Goal: Information Seeking & Learning: Learn about a topic

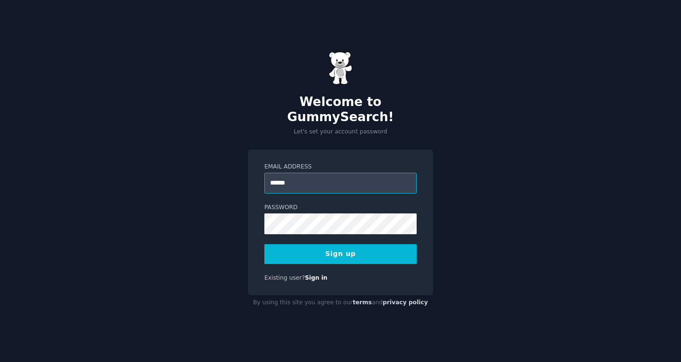
type input "**********"
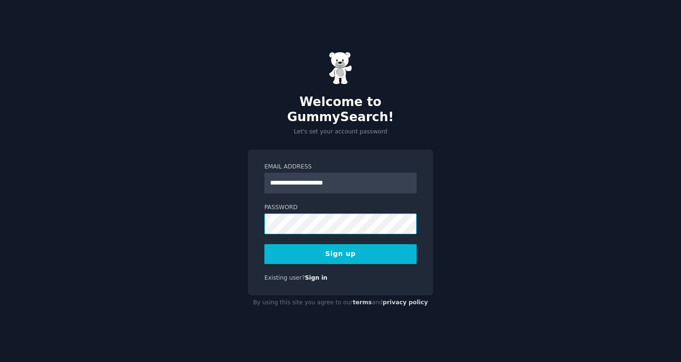
click at [264, 244] on button "Sign up" at bounding box center [340, 254] width 152 height 20
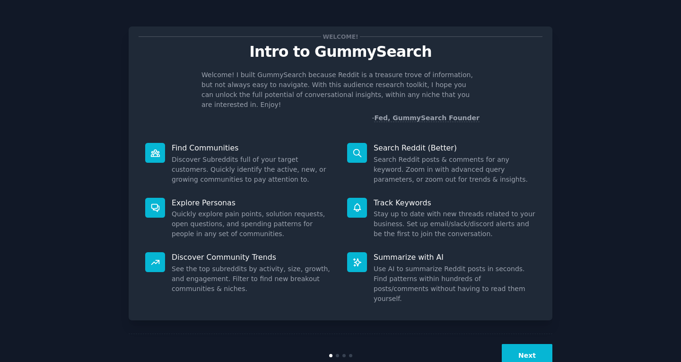
click at [581, 235] on div "Welcome! Intro to GummySearch Welcome! I built GummySearch because Reddit is a …" at bounding box center [340, 194] width 654 height 363
click at [532, 344] on button "Next" at bounding box center [526, 355] width 51 height 23
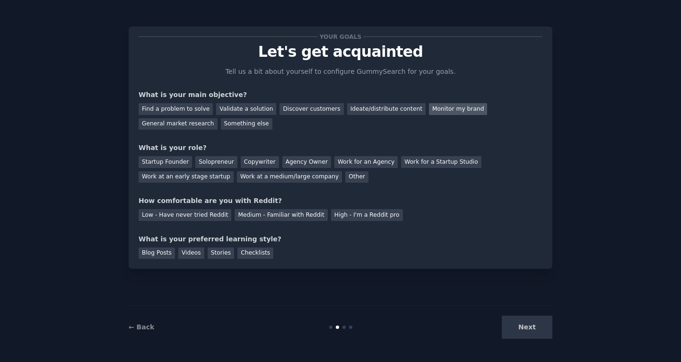
click at [429, 110] on div "Monitor my brand" at bounding box center [458, 109] width 58 height 12
click at [217, 118] on div "General market research" at bounding box center [177, 124] width 79 height 12
click at [345, 161] on div "Work for an Agency" at bounding box center [365, 162] width 63 height 12
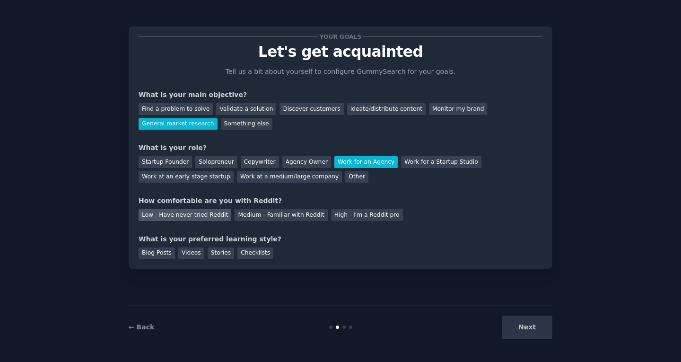
click at [204, 216] on div "Low - Have never tried Reddit" at bounding box center [184, 215] width 93 height 12
click at [216, 253] on div "Stories" at bounding box center [220, 253] width 26 height 12
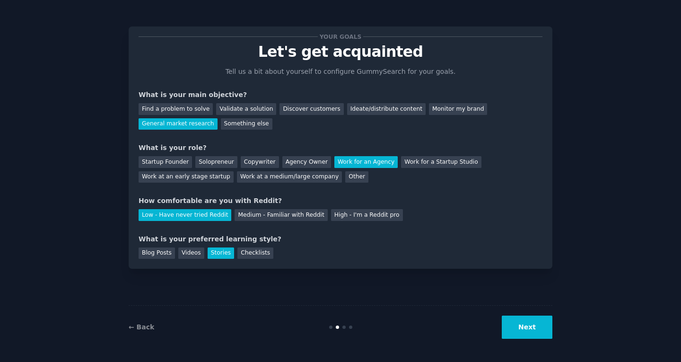
click at [525, 329] on button "Next" at bounding box center [526, 326] width 51 height 23
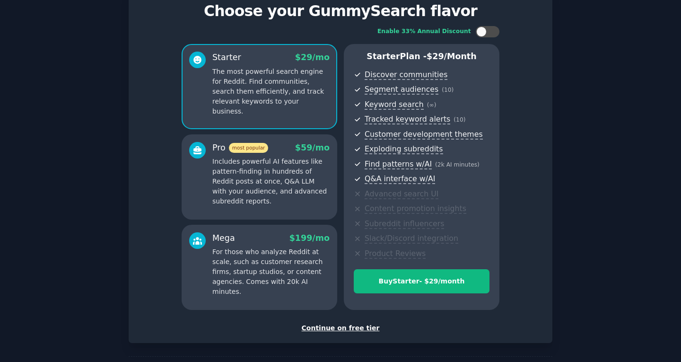
scroll to position [78, 0]
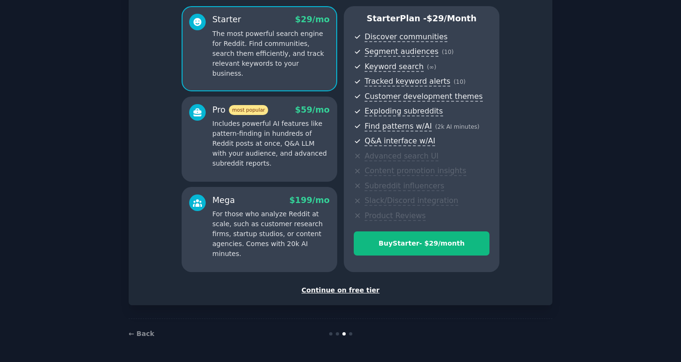
click at [358, 289] on div "Continue on free tier" at bounding box center [340, 290] width 404 height 10
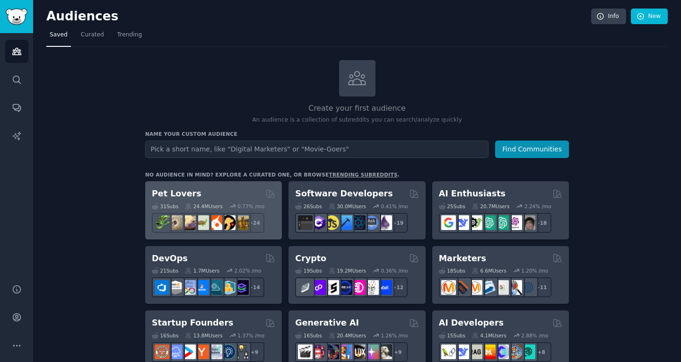
click at [239, 192] on div "Pet Lovers" at bounding box center [213, 194] width 123 height 12
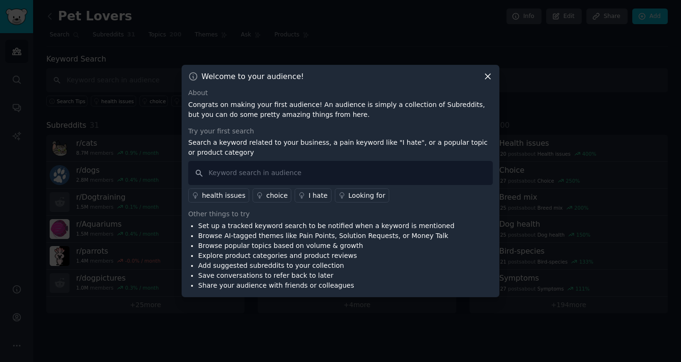
click at [487, 79] on icon at bounding box center [488, 76] width 10 height 10
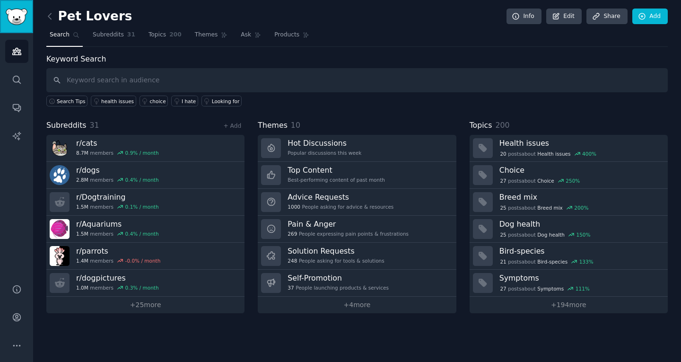
click at [20, 13] on img "Sidebar" at bounding box center [17, 17] width 22 height 17
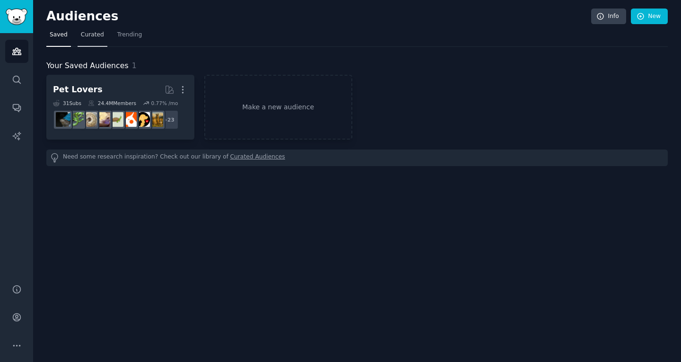
click at [99, 38] on span "Curated" at bounding box center [92, 35] width 23 height 9
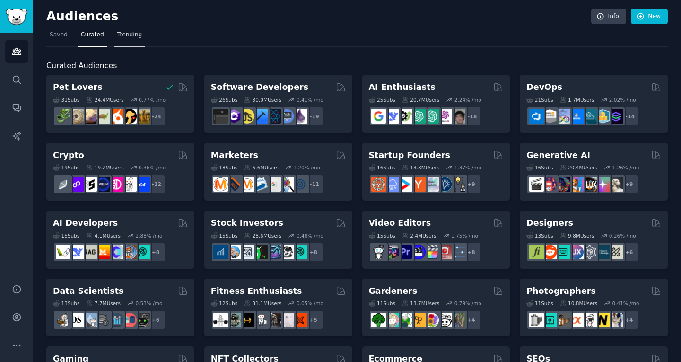
click at [117, 39] on link "Trending" at bounding box center [129, 36] width 31 height 19
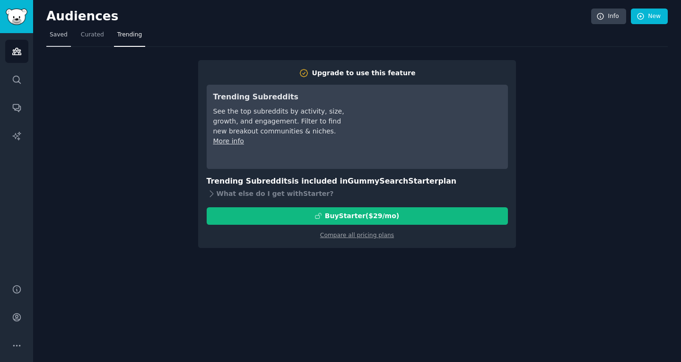
click at [61, 37] on span "Saved" at bounding box center [59, 35] width 18 height 9
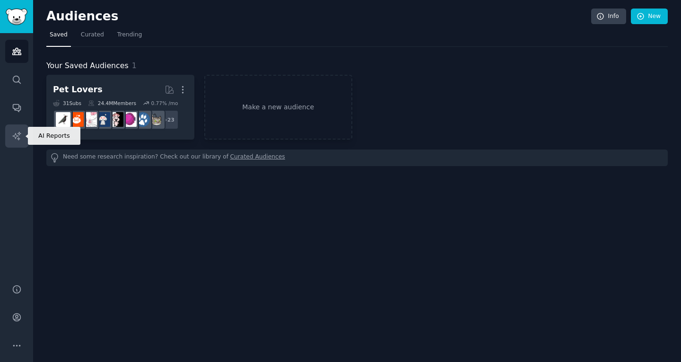
click at [19, 134] on icon "Sidebar" at bounding box center [16, 135] width 8 height 8
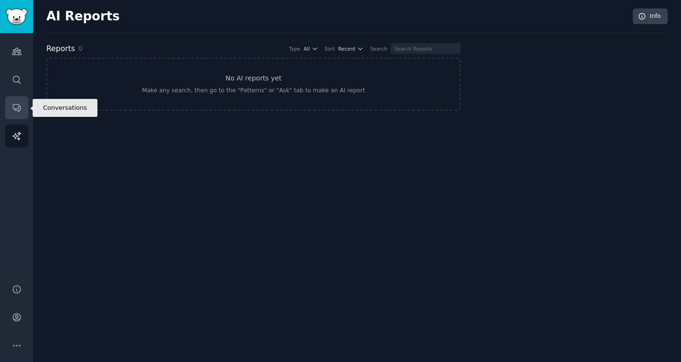
click at [18, 107] on icon "Sidebar" at bounding box center [17, 108] width 8 height 8
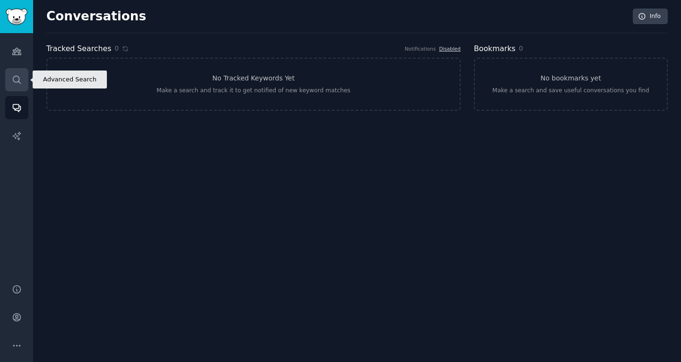
click at [22, 76] on link "Search" at bounding box center [16, 79] width 23 height 23
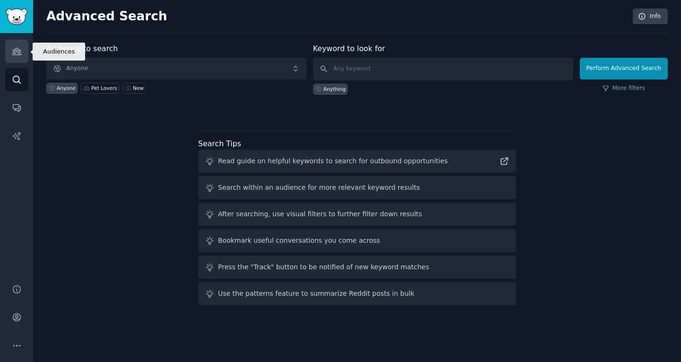
click at [19, 47] on icon "Sidebar" at bounding box center [17, 51] width 10 height 10
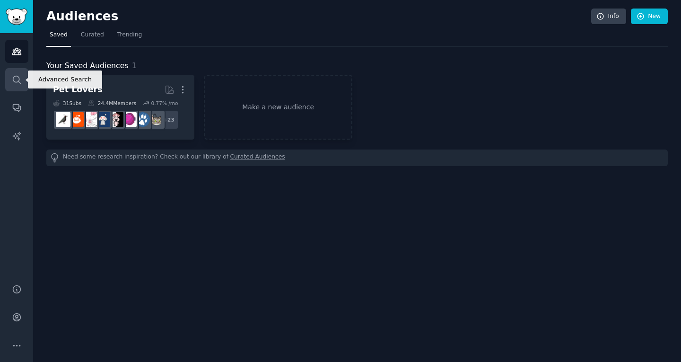
click at [21, 81] on icon "Sidebar" at bounding box center [17, 80] width 10 height 10
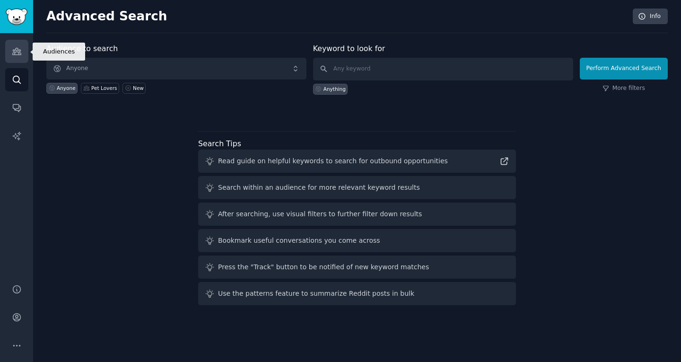
click at [24, 60] on link "Audiences" at bounding box center [16, 51] width 23 height 23
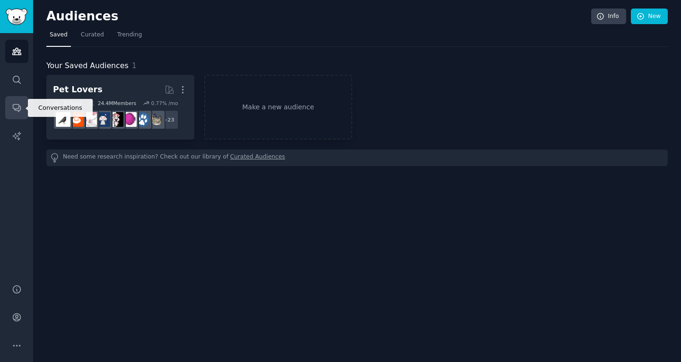
click at [16, 112] on link "Conversations" at bounding box center [16, 107] width 23 height 23
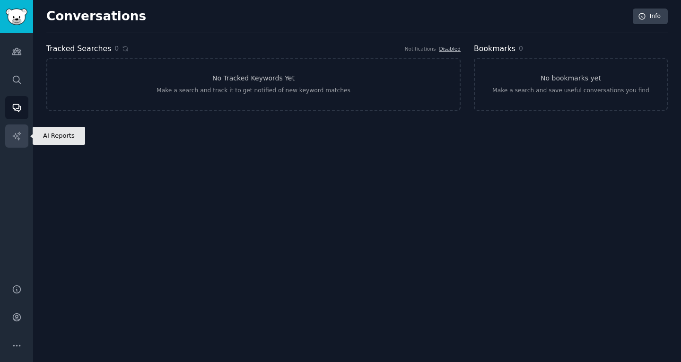
click at [19, 132] on icon "Sidebar" at bounding box center [16, 135] width 8 height 8
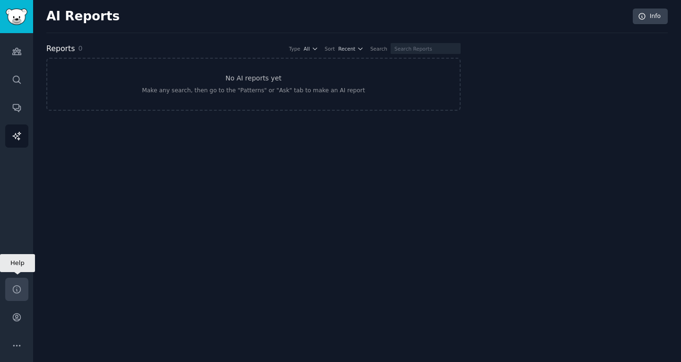
click at [19, 290] on icon "Sidebar" at bounding box center [17, 289] width 8 height 8
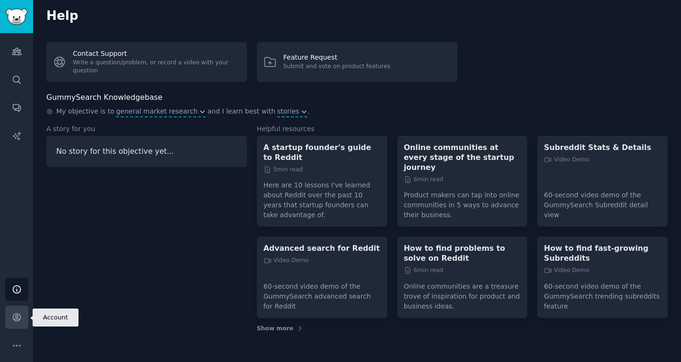
click at [20, 318] on icon "Sidebar" at bounding box center [17, 317] width 8 height 8
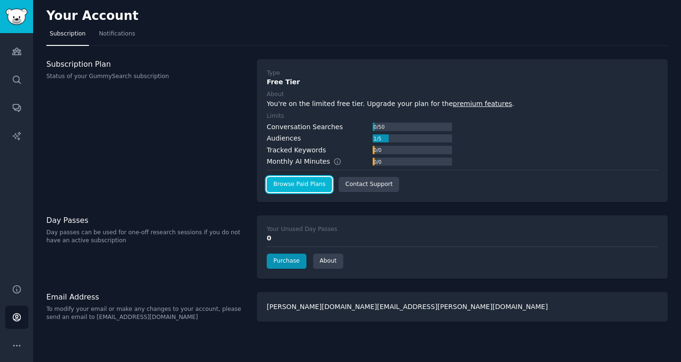
click at [313, 184] on link "Browse Paid Plans" at bounding box center [299, 184] width 65 height 15
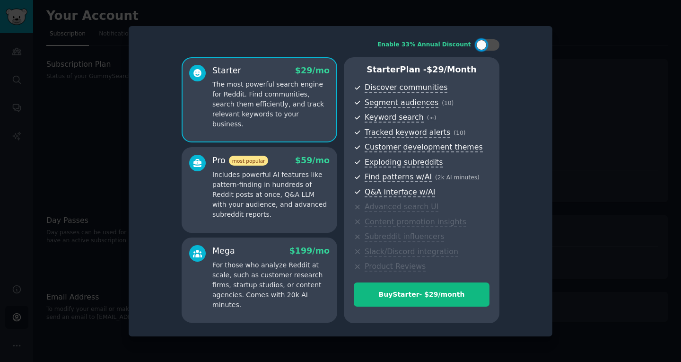
click at [571, 85] on div at bounding box center [340, 181] width 681 height 362
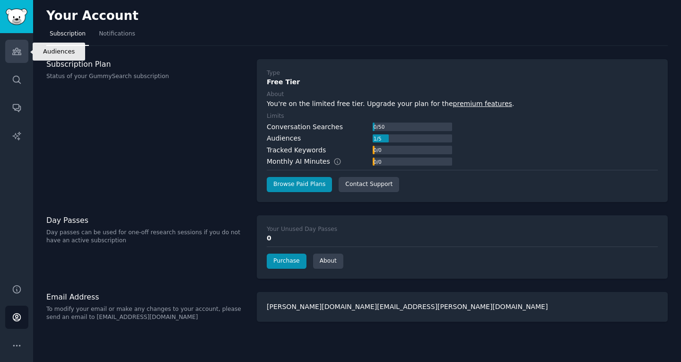
click at [18, 52] on icon "Sidebar" at bounding box center [16, 51] width 9 height 7
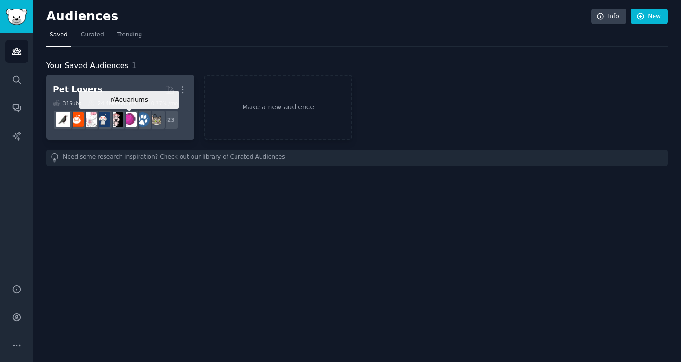
click at [131, 114] on img at bounding box center [129, 119] width 15 height 15
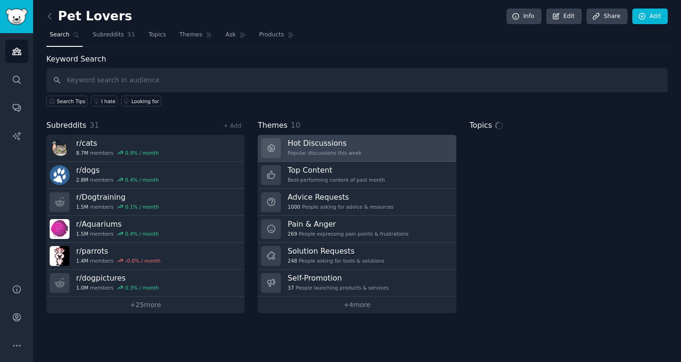
click at [391, 151] on link "Hot Discussions Popular discussions this week" at bounding box center [357, 148] width 198 height 27
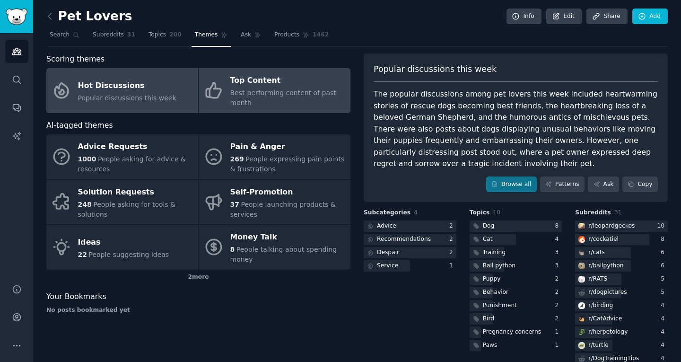
click at [265, 92] on span "Best-performing content of past month" at bounding box center [283, 97] width 106 height 17
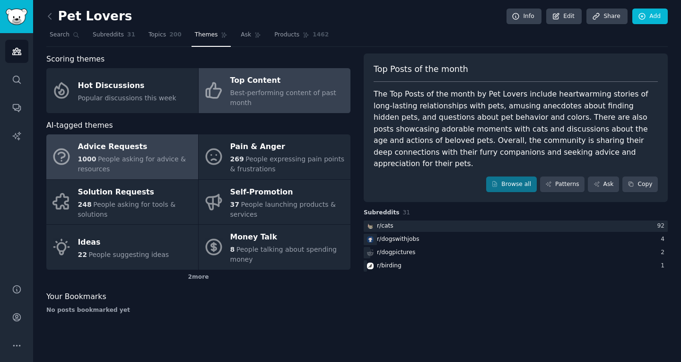
click at [165, 155] on span "People asking for advice & resources" at bounding box center [132, 163] width 108 height 17
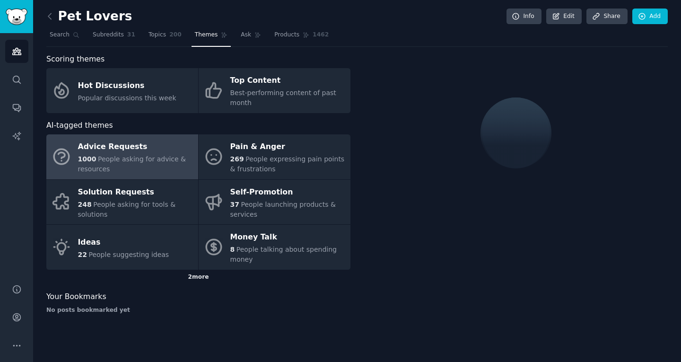
click at [207, 269] on div "2 more" at bounding box center [198, 276] width 304 height 15
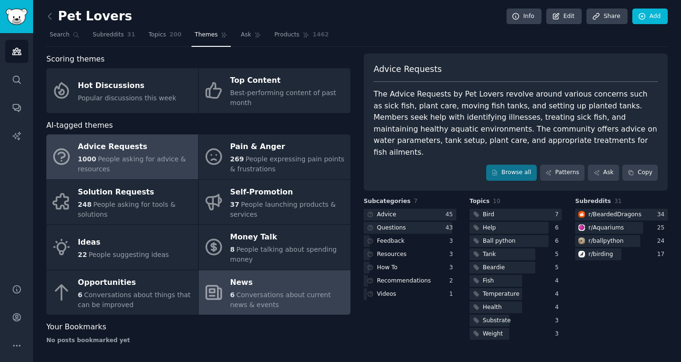
click at [261, 278] on div "News" at bounding box center [287, 282] width 115 height 15
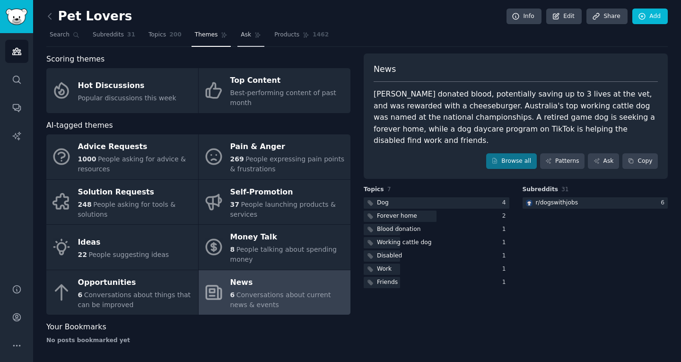
click at [239, 37] on link "Ask" at bounding box center [250, 36] width 27 height 19
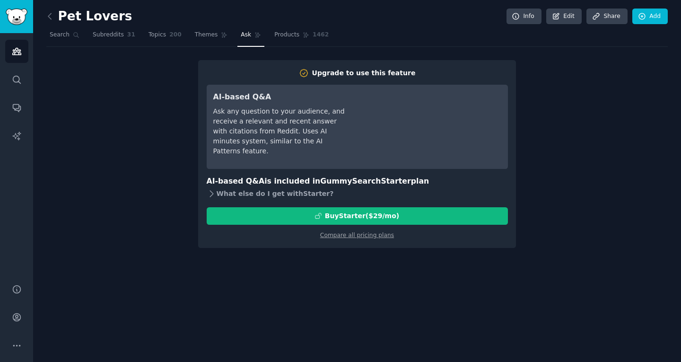
click at [275, 191] on div "What else do I get with Starter ?" at bounding box center [357, 193] width 301 height 13
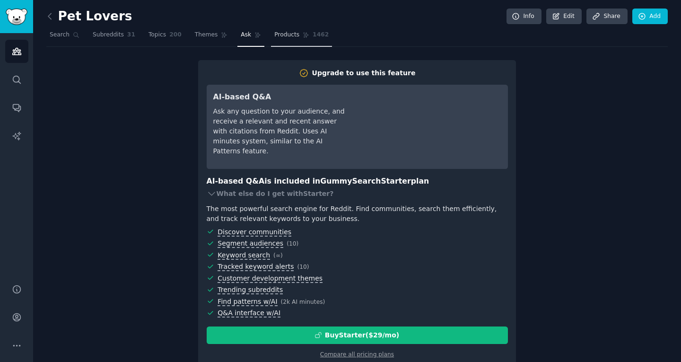
click at [271, 32] on link "Products 1462" at bounding box center [301, 36] width 61 height 19
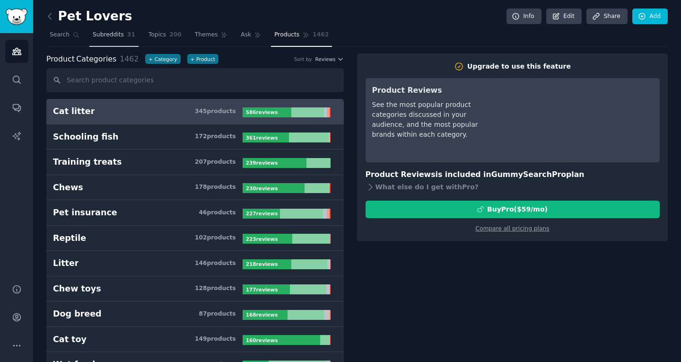
click at [115, 39] on span "Subreddits" at bounding box center [108, 35] width 31 height 9
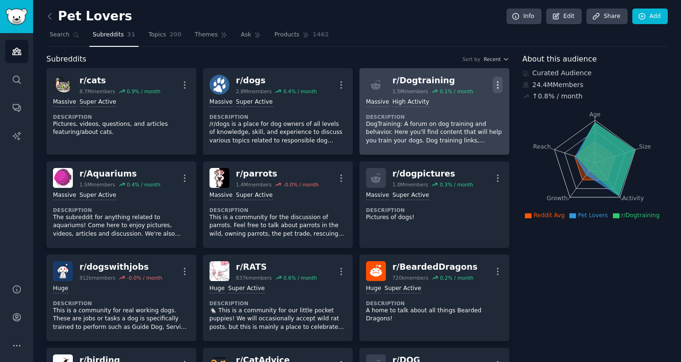
click at [496, 81] on icon "button" at bounding box center [497, 85] width 10 height 10
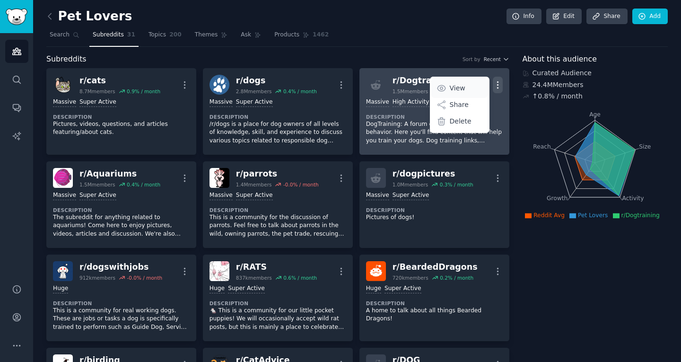
click at [458, 85] on p "View" at bounding box center [457, 88] width 16 height 10
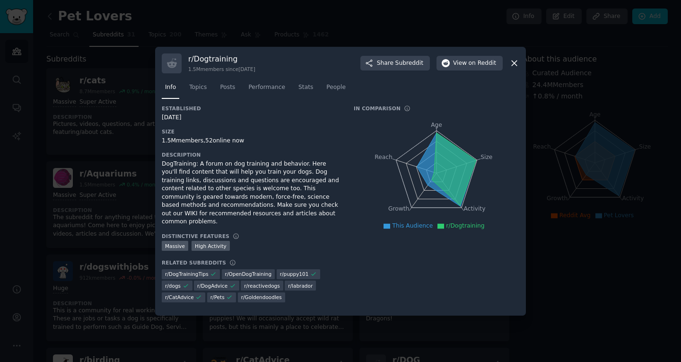
click at [578, 175] on div at bounding box center [340, 181] width 681 height 362
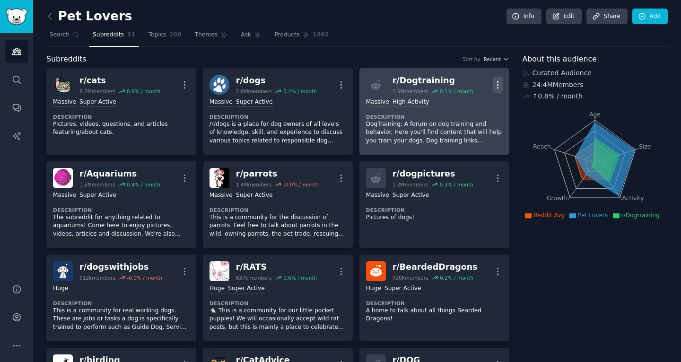
click at [493, 80] on icon "button" at bounding box center [497, 85] width 10 height 10
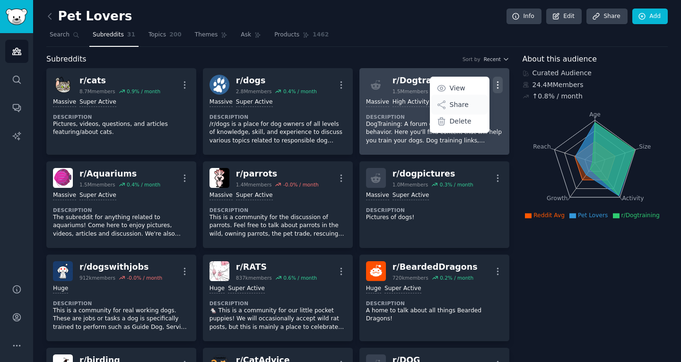
click at [464, 104] on div "Share" at bounding box center [459, 105] width 56 height 20
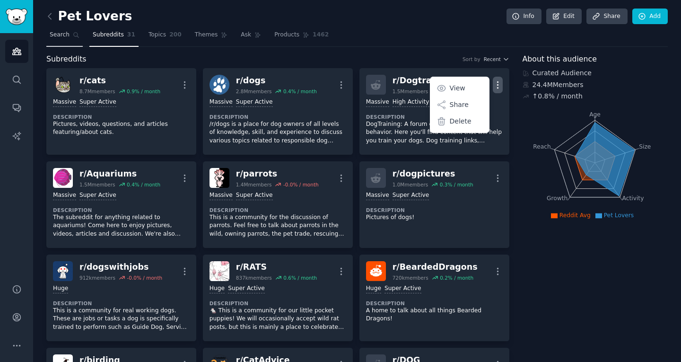
click at [63, 39] on span "Search" at bounding box center [60, 35] width 20 height 9
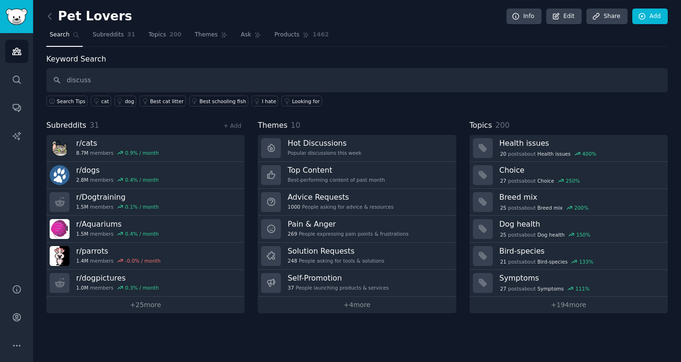
type input "discuss"
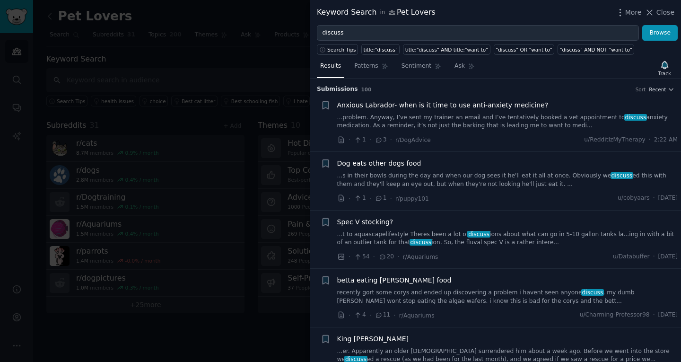
click at [377, 111] on div "Anxious Labrador- when is it time to use anti-anxiety medicine? ...problem. Any…" at bounding box center [507, 115] width 341 height 30
click at [387, 106] on span "Anxious Labrador- when is it time to use anti-anxiety medicine?" at bounding box center [442, 105] width 211 height 10
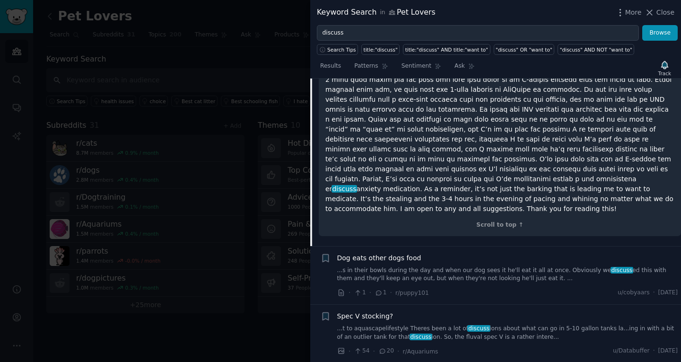
scroll to position [298, 0]
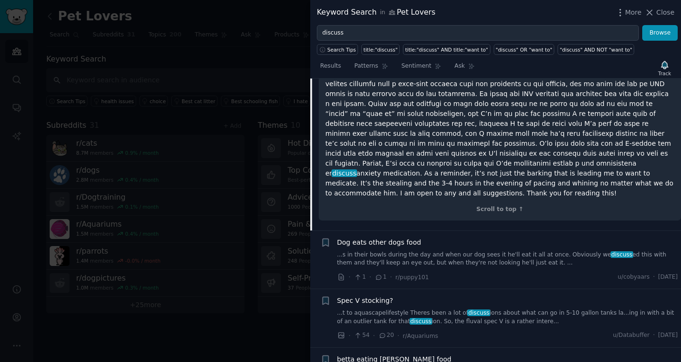
click at [147, 78] on div at bounding box center [340, 181] width 681 height 362
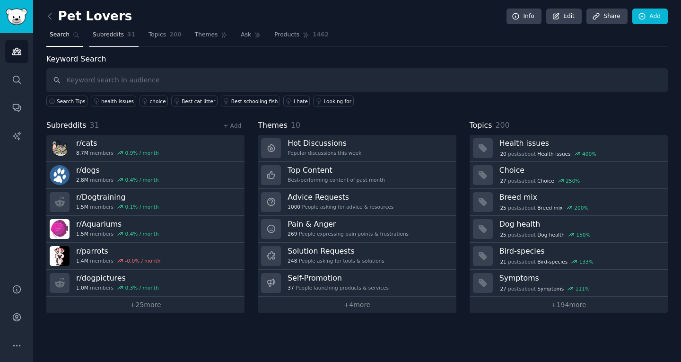
click at [95, 33] on span "Subreddits" at bounding box center [108, 35] width 31 height 9
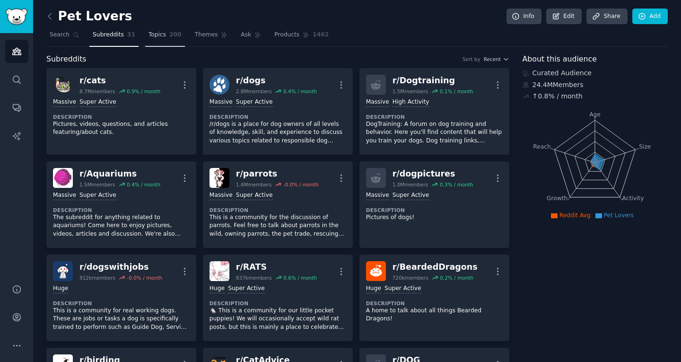
click at [155, 38] on span "Topics" at bounding box center [156, 35] width 17 height 9
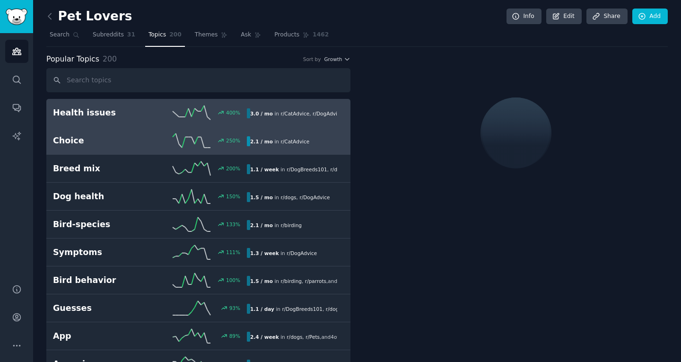
click at [111, 141] on h2 "Choice" at bounding box center [101, 141] width 97 height 12
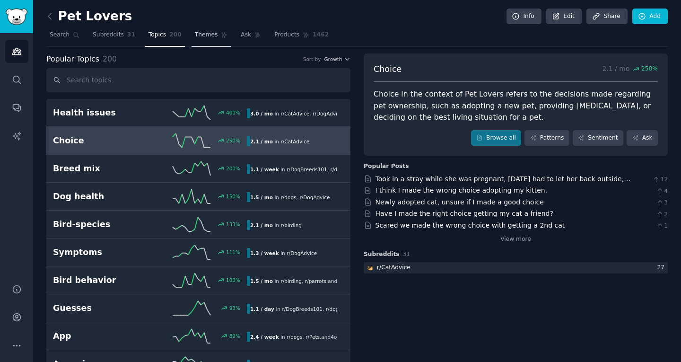
click at [198, 39] on link "Themes" at bounding box center [211, 36] width 40 height 19
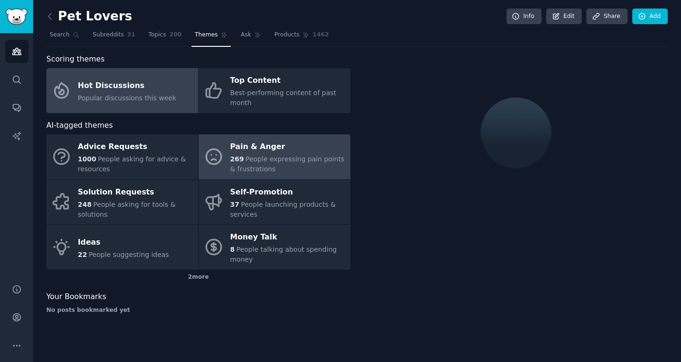
click at [261, 155] on span "People expressing pain points & frustrations" at bounding box center [287, 163] width 114 height 17
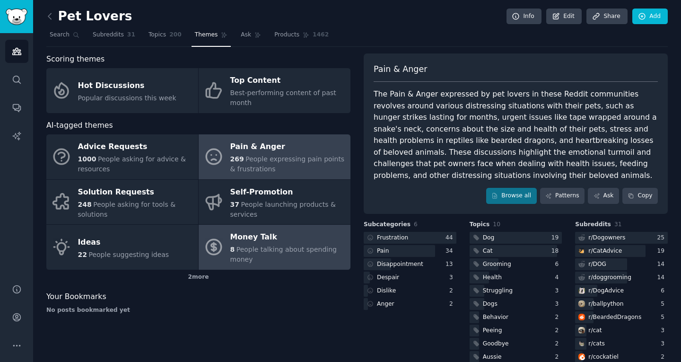
click at [311, 241] on div "Money Talk" at bounding box center [287, 237] width 115 height 15
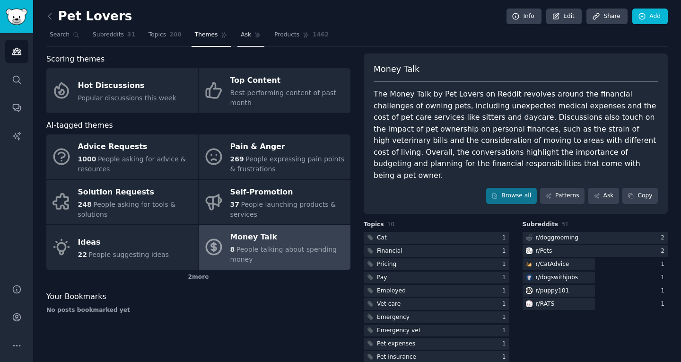
click at [240, 35] on link "Ask" at bounding box center [250, 36] width 27 height 19
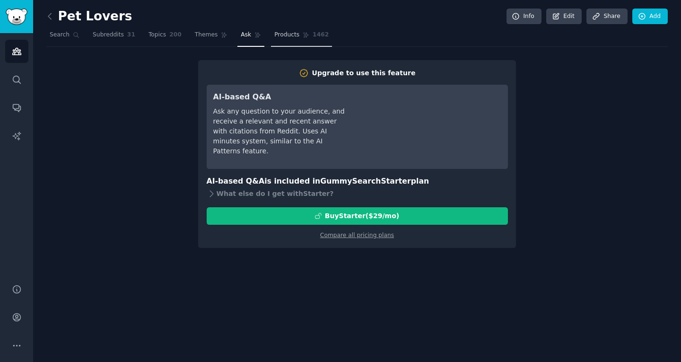
click at [274, 33] on span "Products" at bounding box center [286, 35] width 25 height 9
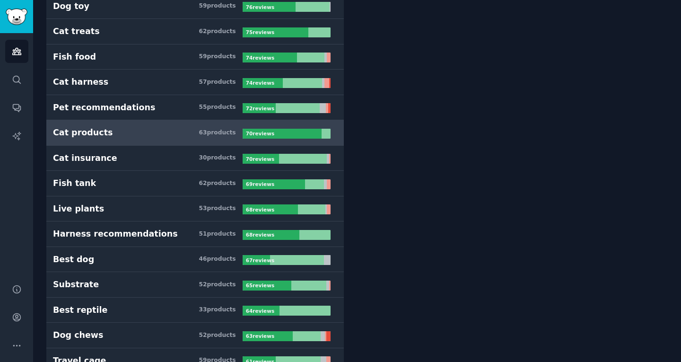
scroll to position [945, 0]
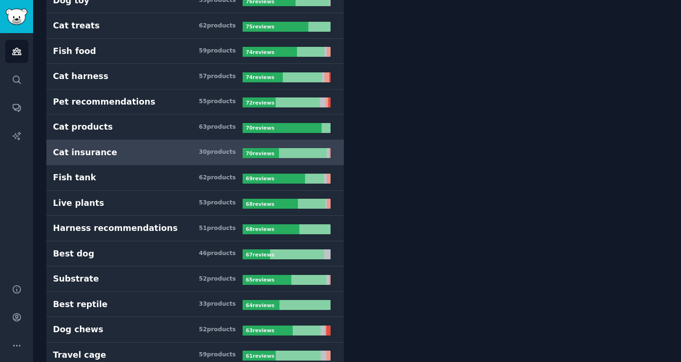
click at [140, 154] on h3 "Cat insurance 30 product s" at bounding box center [148, 153] width 190 height 12
